Goal: Information Seeking & Learning: Learn about a topic

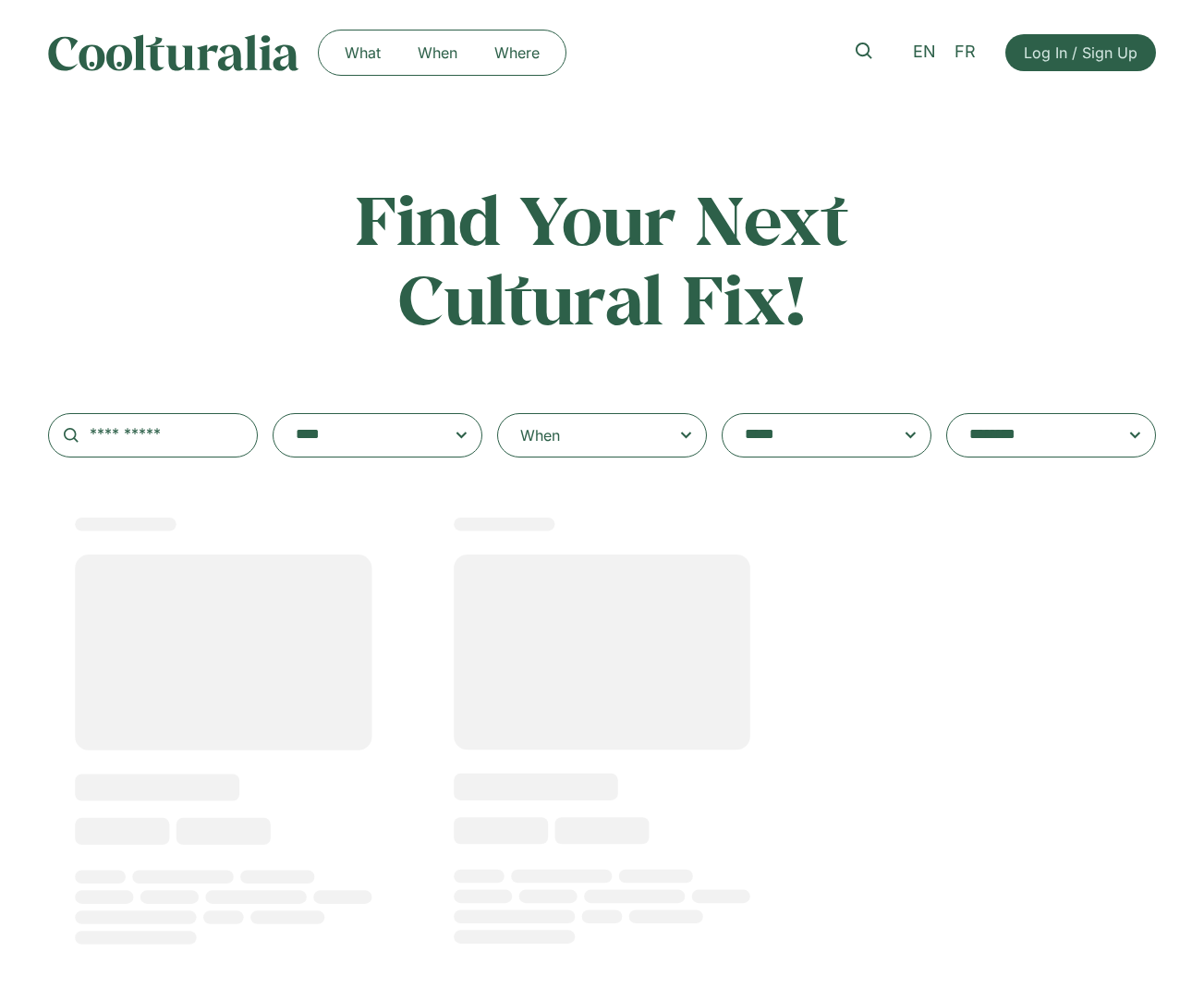
click at [588, 430] on div "When" at bounding box center [602, 436] width 210 height 45
click at [0, 0] on input "When" at bounding box center [0, 0] width 0 height 0
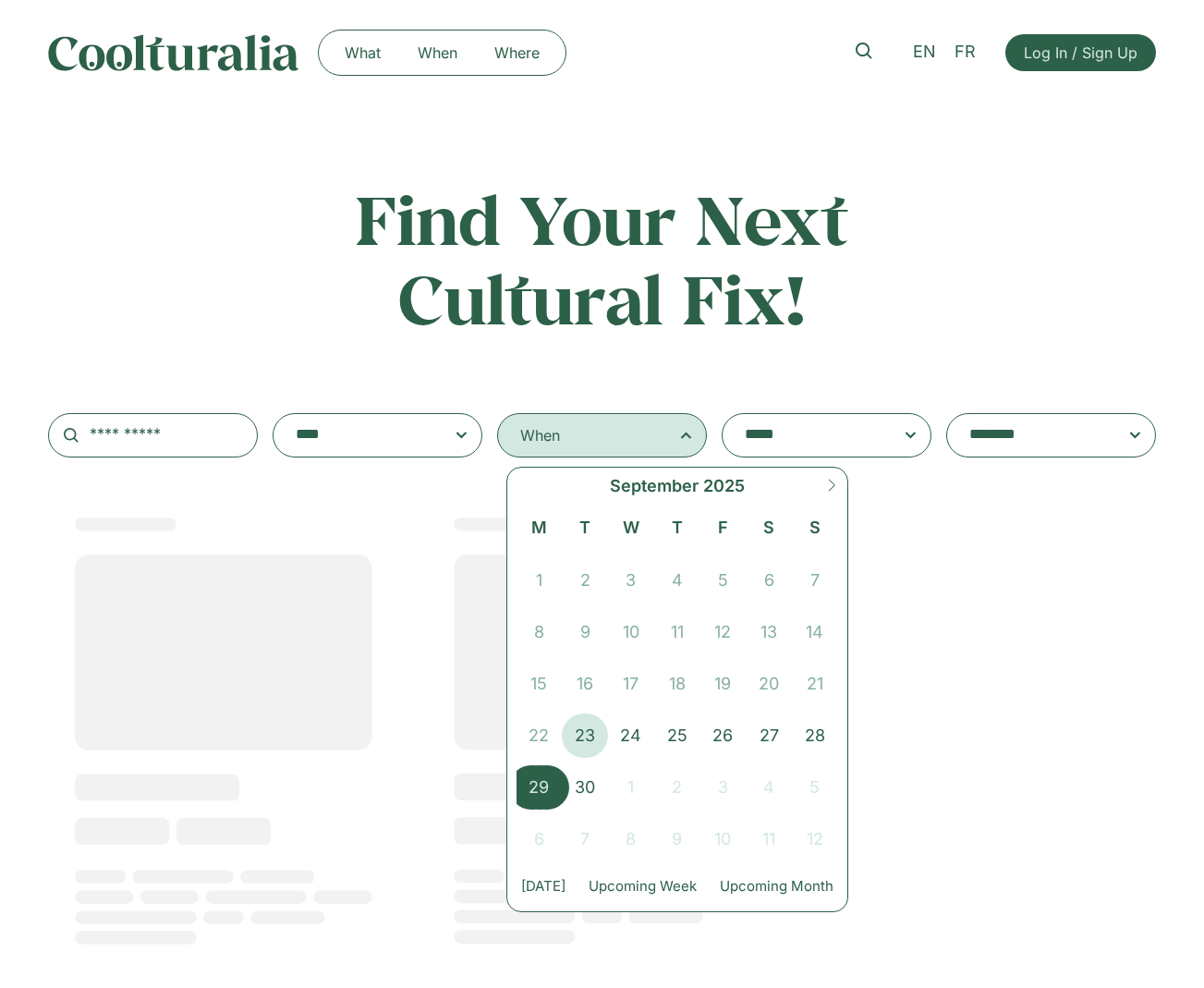
click at [544, 787] on span "29" at bounding box center [540, 788] width 47 height 45
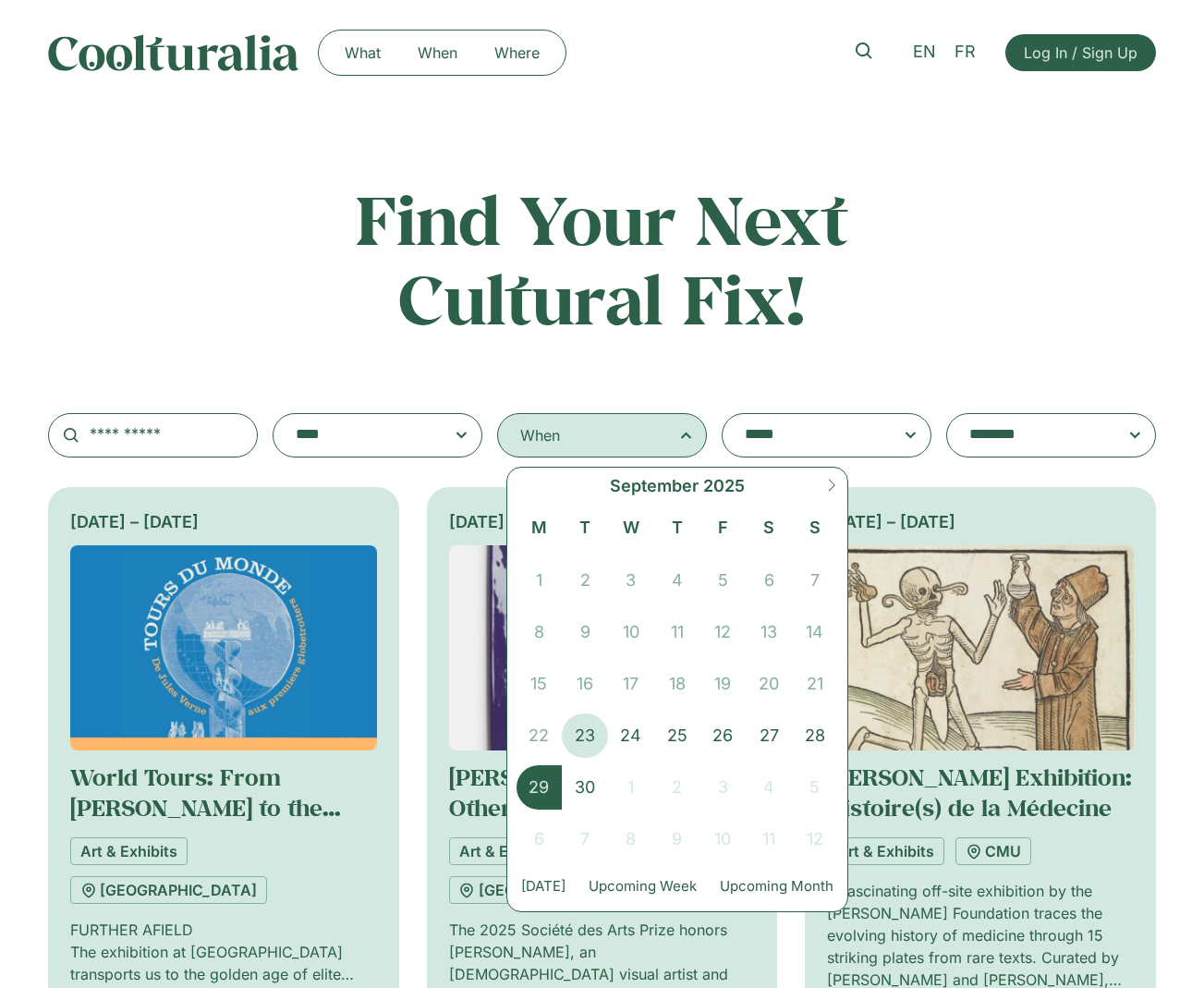
click at [538, 782] on span "29" at bounding box center [540, 788] width 47 height 45
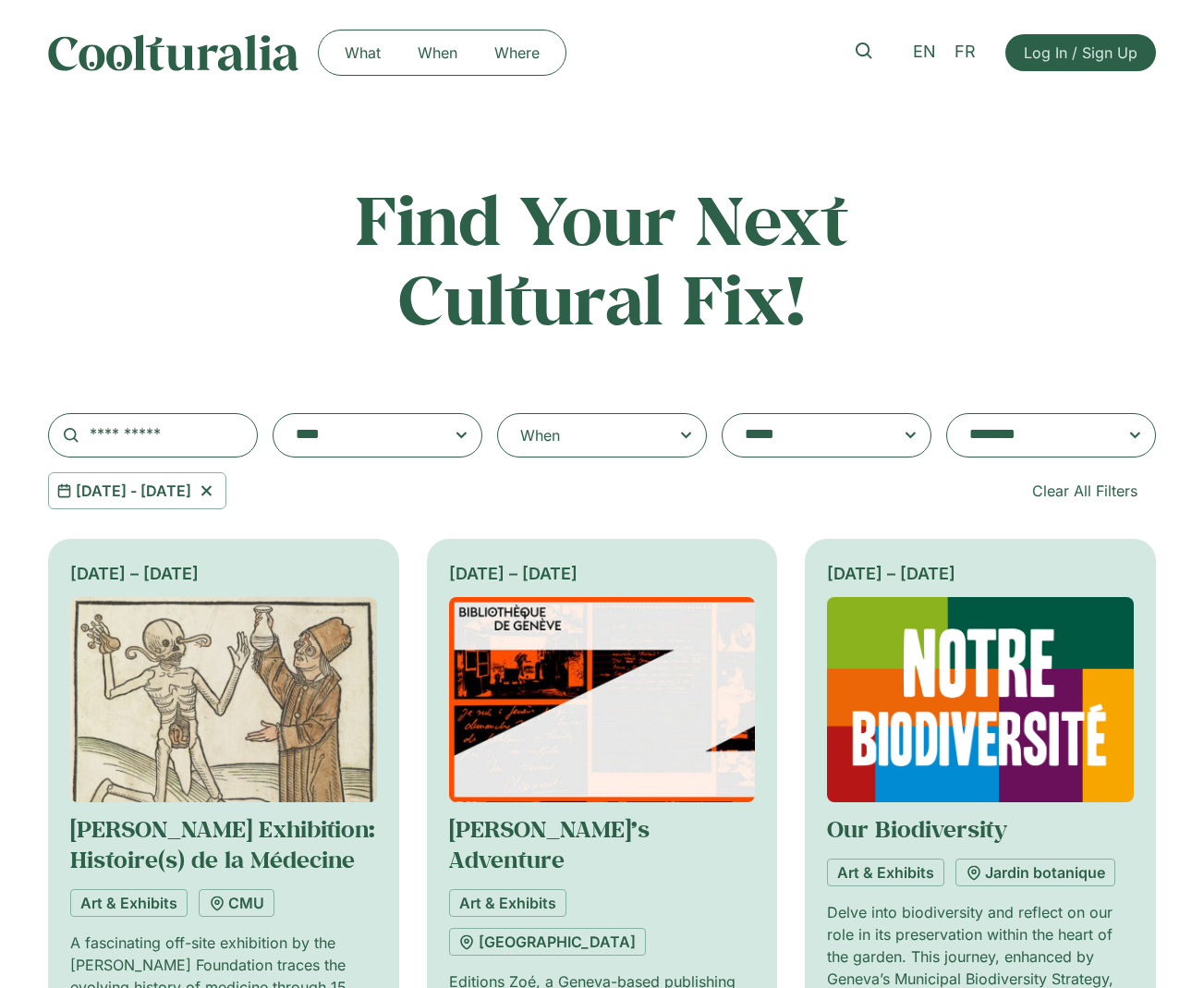
click at [540, 477] on div "29 Sep 2025 - 29 Sep 2025 Clear All Filters" at bounding box center [602, 491] width 1108 height 37
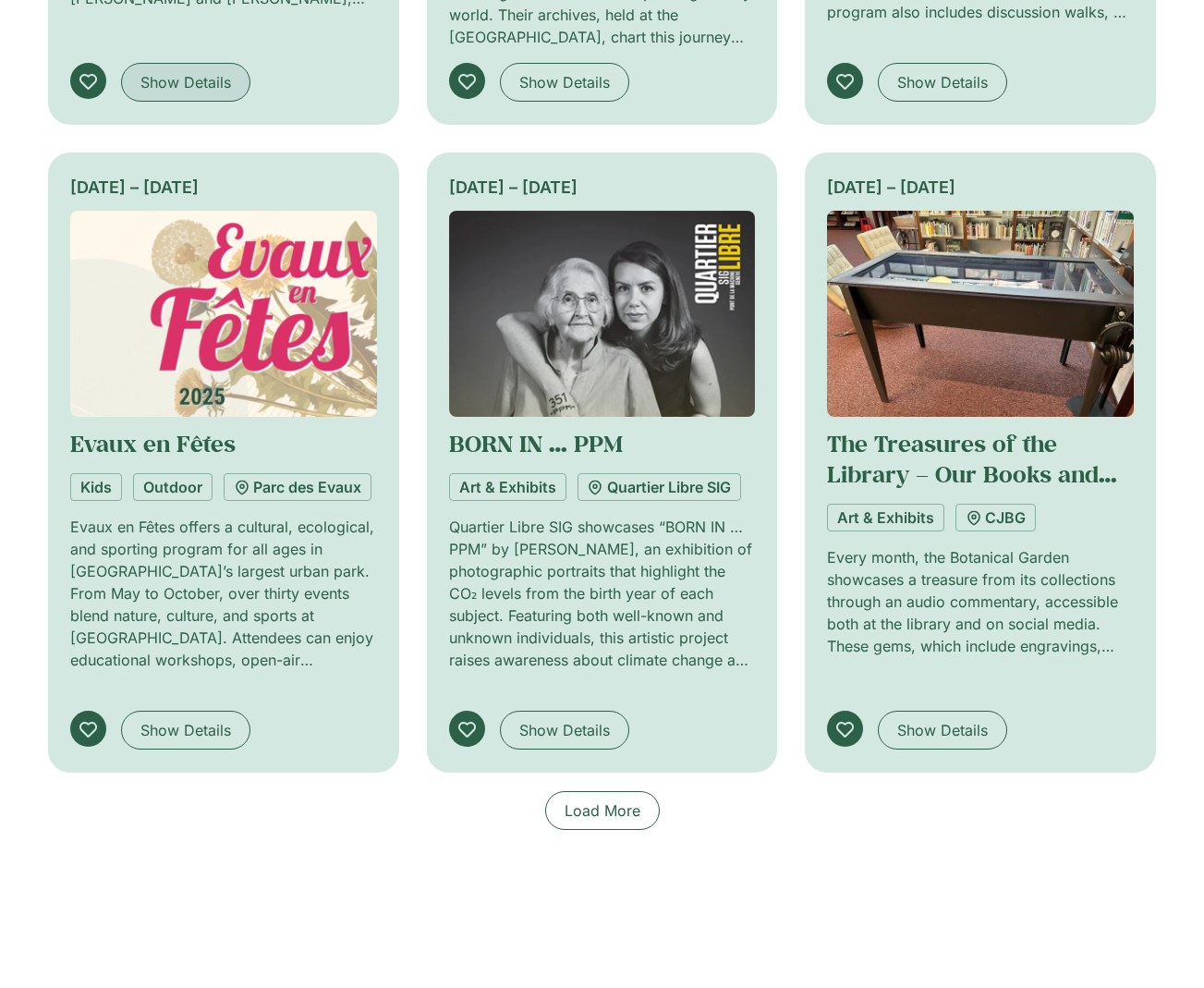
scroll to position [1043, 0]
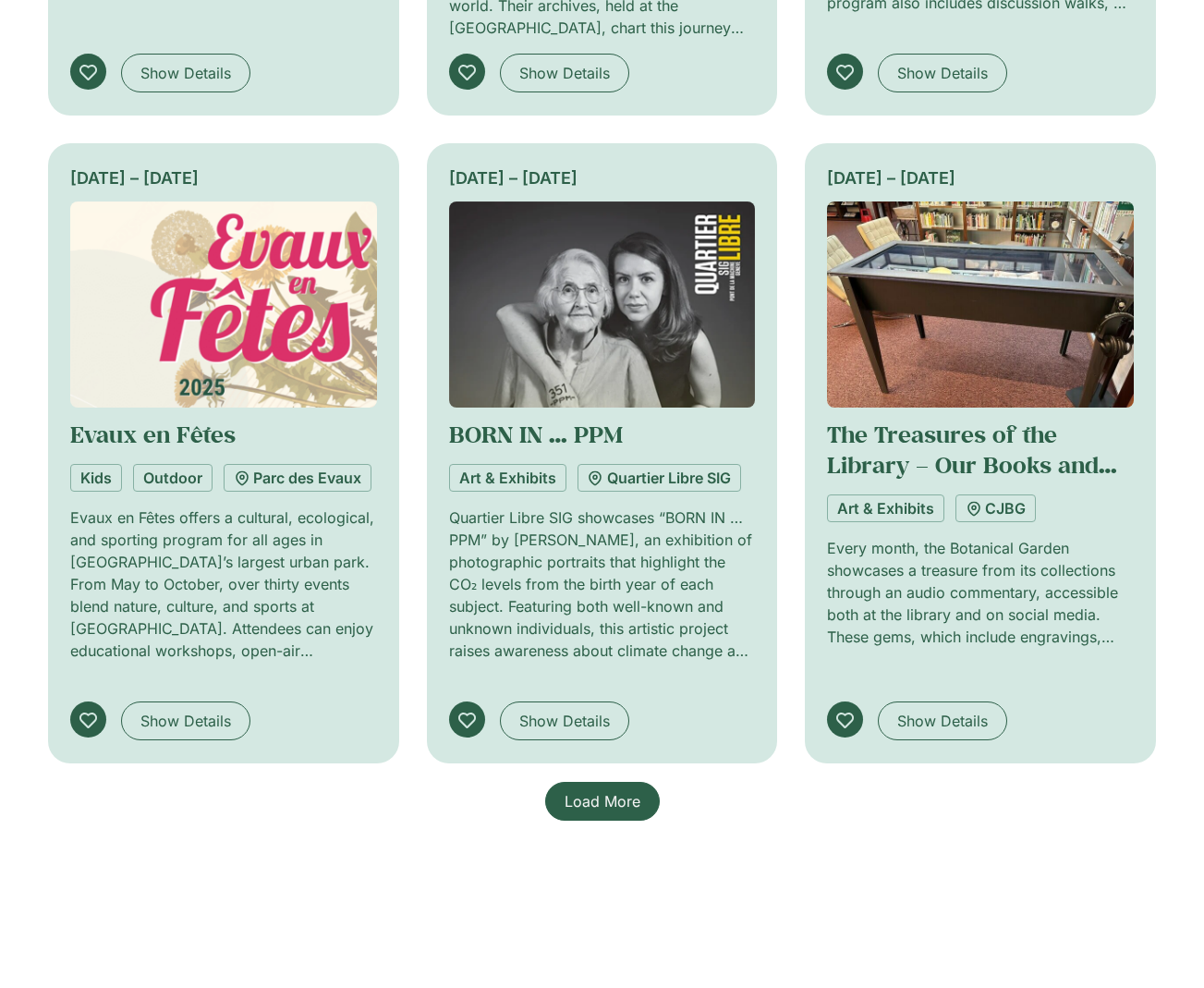
click at [614, 790] on span "Load More" at bounding box center [602, 801] width 76 height 22
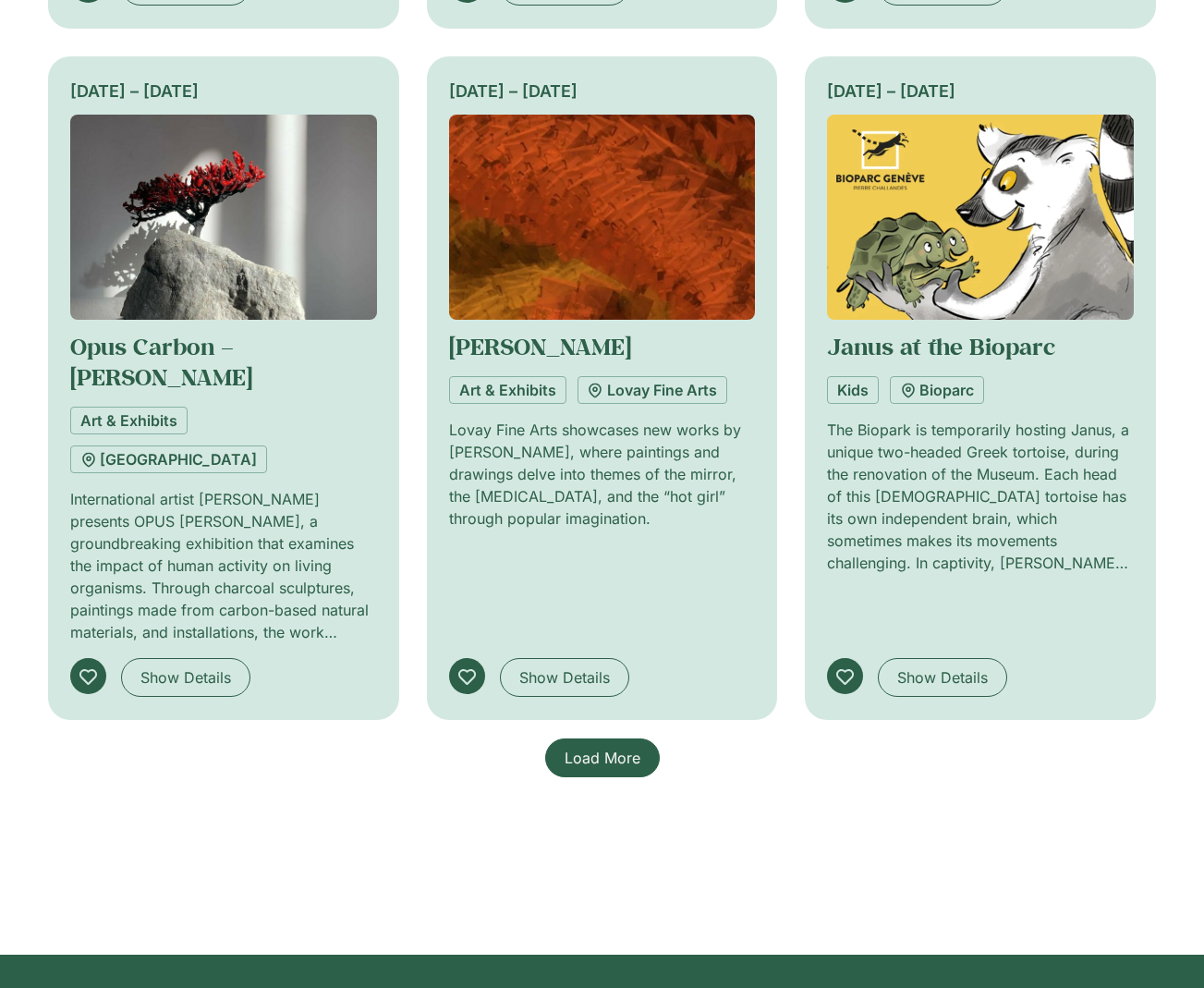
scroll to position [2596, 0]
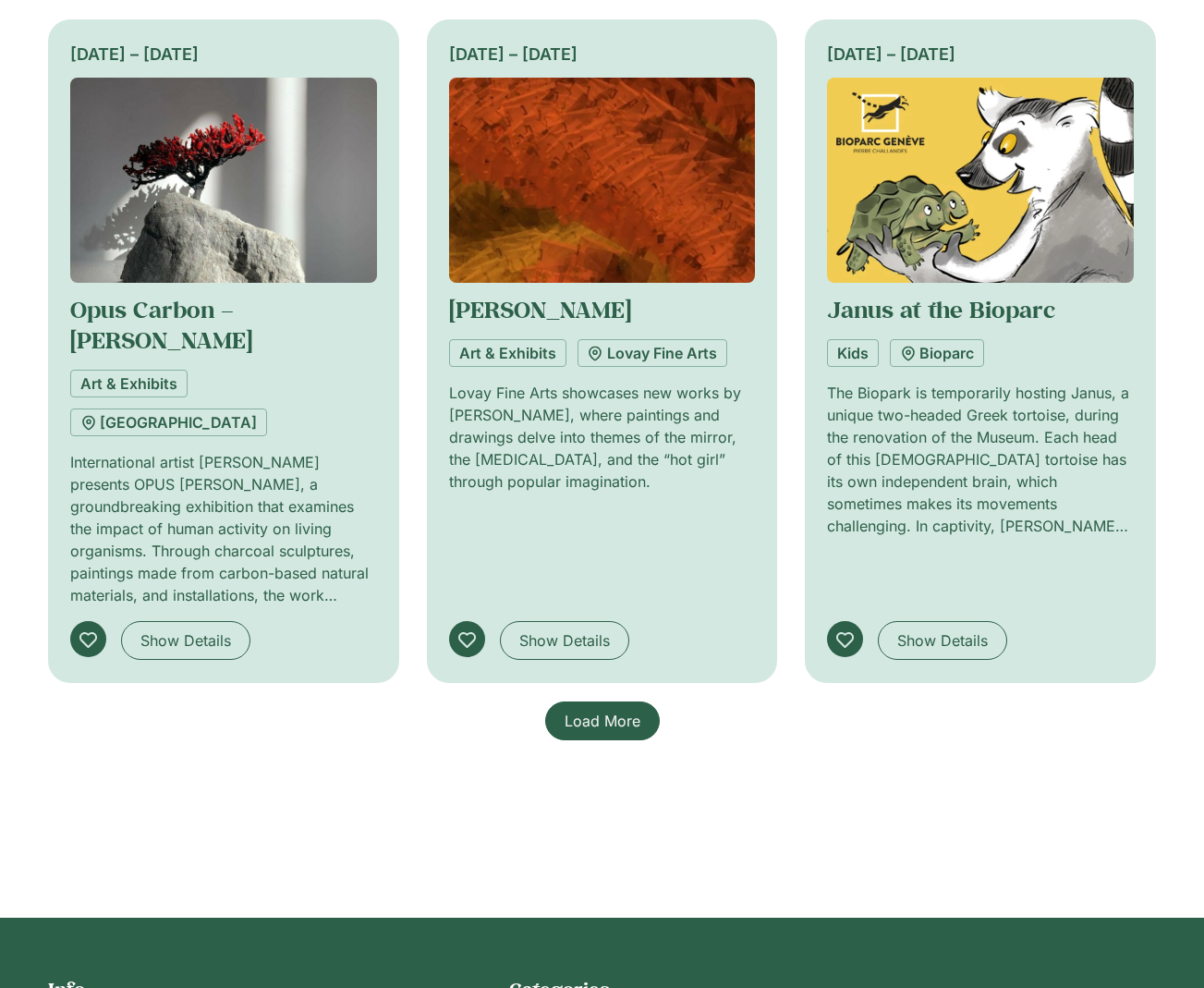
click at [589, 710] on span "Load More" at bounding box center [602, 721] width 76 height 22
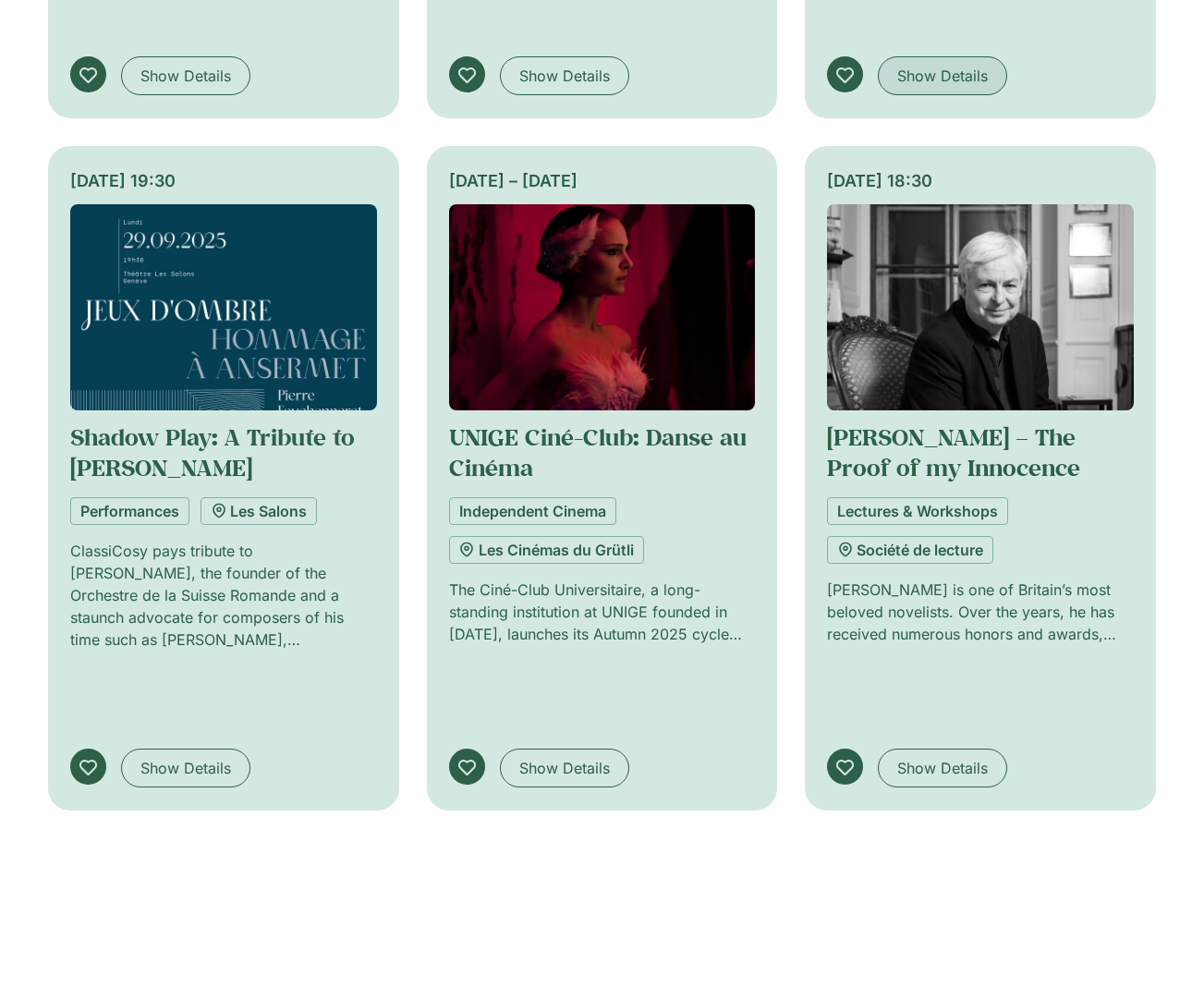
scroll to position [3890, 0]
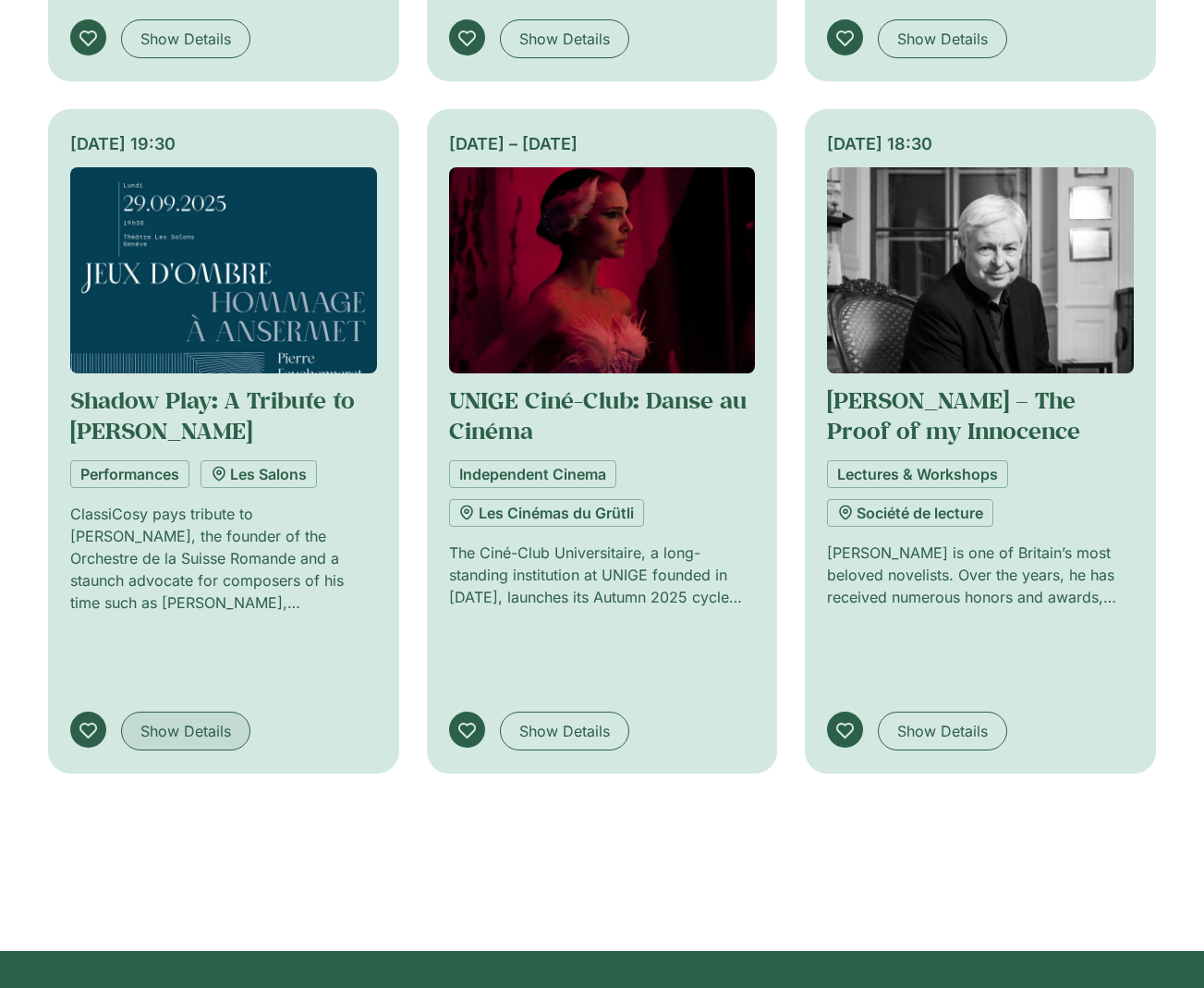
click at [193, 720] on span "Show Details" at bounding box center [186, 731] width 90 height 22
